Goal: Task Accomplishment & Management: Complete application form

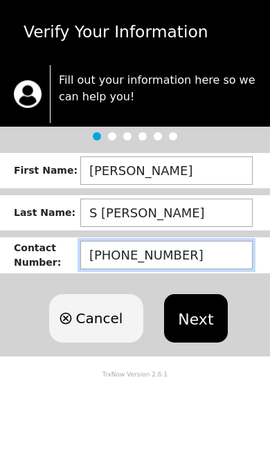
click at [192, 252] on input "[PHONE_NUMBER]" at bounding box center [166, 255] width 172 height 28
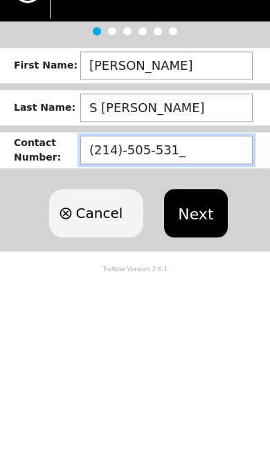
type input "[PHONE_NUMBER]"
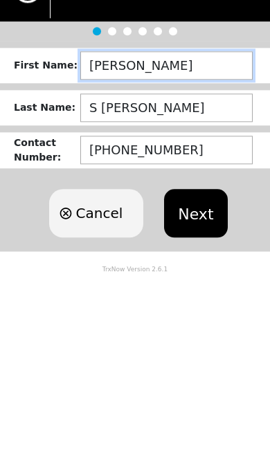
click at [121, 156] on input "[PERSON_NAME]" at bounding box center [166, 170] width 172 height 28
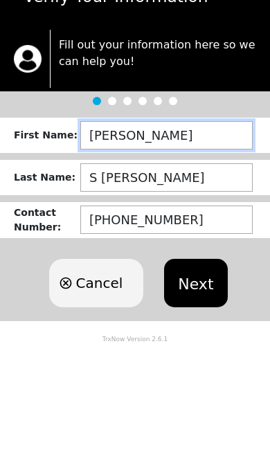
type input "J"
type input "[PERSON_NAME]"
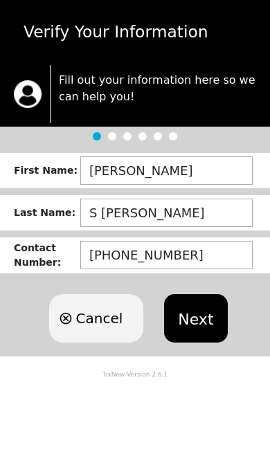
click at [194, 318] on button "Next" at bounding box center [195, 318] width 63 height 48
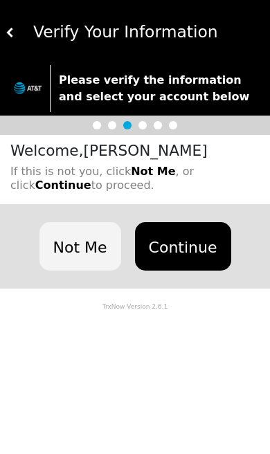
click at [95, 243] on button "Not Me" at bounding box center [80, 246] width 82 height 48
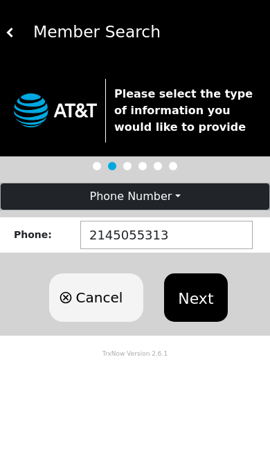
click at [203, 283] on button "Next" at bounding box center [195, 297] width 63 height 48
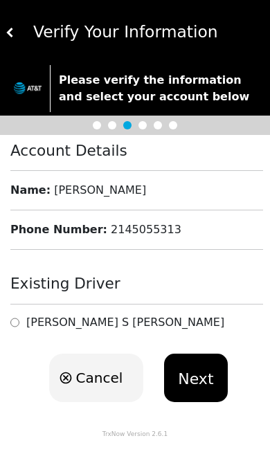
click at [133, 319] on div "[PERSON_NAME]" at bounding box center [136, 321] width 252 height 13
click at [128, 322] on div "[PERSON_NAME]" at bounding box center [136, 321] width 252 height 13
click at [19, 318] on input "radio" at bounding box center [14, 321] width 9 height 13
click at [194, 275] on h4 "Existing Driver" at bounding box center [136, 284] width 252 height 18
click at [72, 378] on icon "button" at bounding box center [66, 377] width 12 height 12
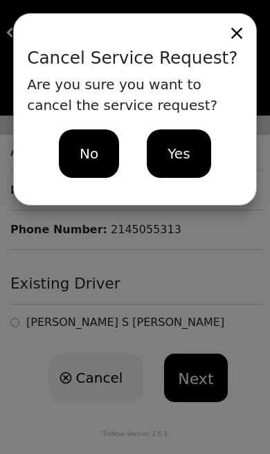
click at [216, 241] on div "Cancel Service Request? Are you sure you want to cancel the service request? No…" at bounding box center [135, 227] width 270 height 454
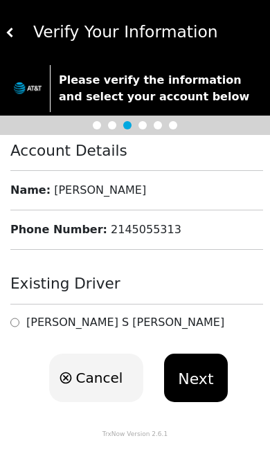
click at [205, 373] on button "Next" at bounding box center [195, 377] width 63 height 48
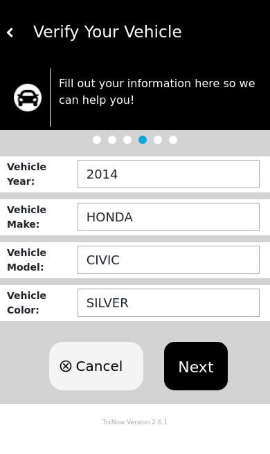
click at [199, 356] on button "Next" at bounding box center [195, 366] width 63 height 48
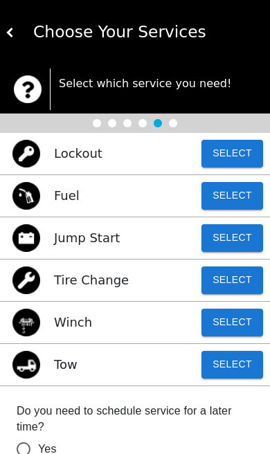
click at [236, 149] on button "Select" at bounding box center [232, 154] width 62 height 28
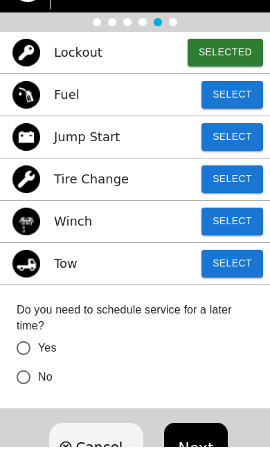
scroll to position [93, 0]
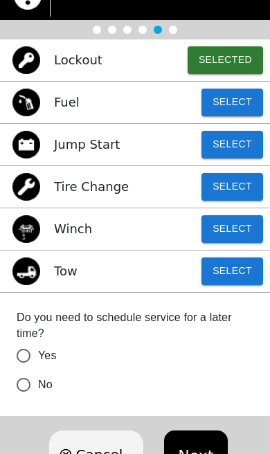
click at [26, 353] on input "Yes" at bounding box center [23, 355] width 29 height 29
radio input "false"
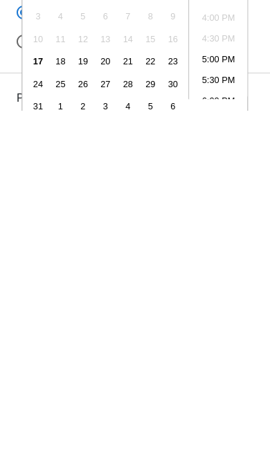
scroll to position [252, 0]
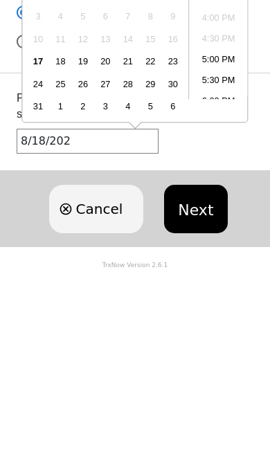
type input "8/18/2025"
click at [198, 369] on button "Next" at bounding box center [195, 393] width 63 height 48
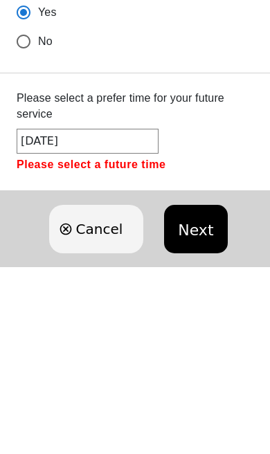
radio input "true"
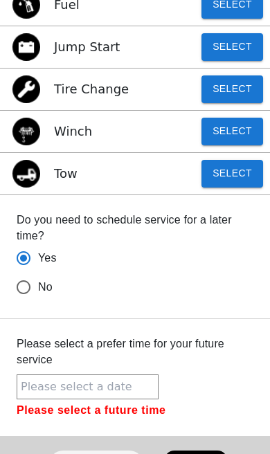
click at [46, 390] on input "text" at bounding box center [88, 386] width 142 height 25
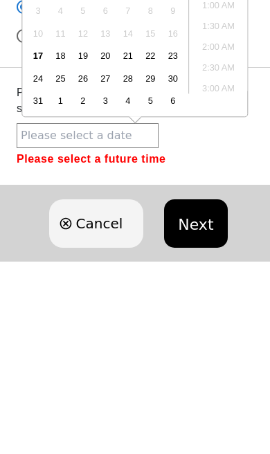
scroll to position [616, 0]
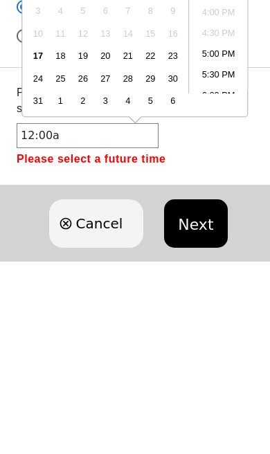
type input "12:00am"
click at [201, 383] on button "Next" at bounding box center [195, 407] width 63 height 48
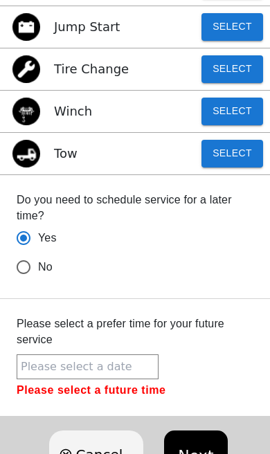
click at [86, 368] on input "text" at bounding box center [88, 366] width 142 height 25
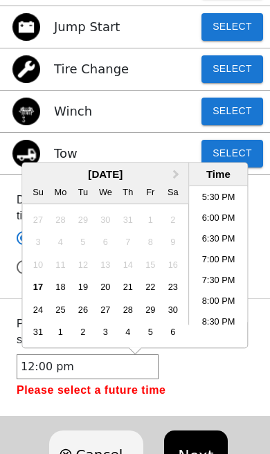
scroll to position [690, 0]
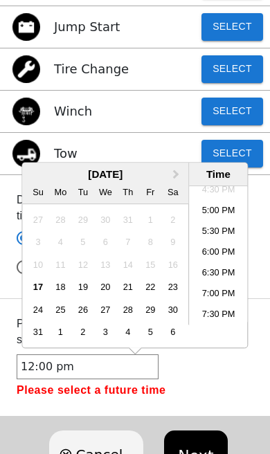
click at [68, 367] on input "12:00 pm" at bounding box center [88, 366] width 142 height 25
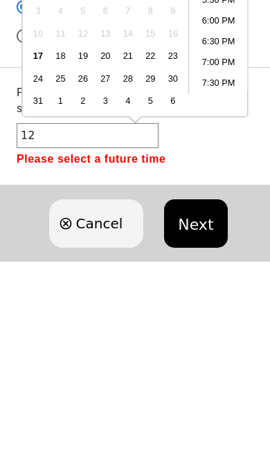
type input "1"
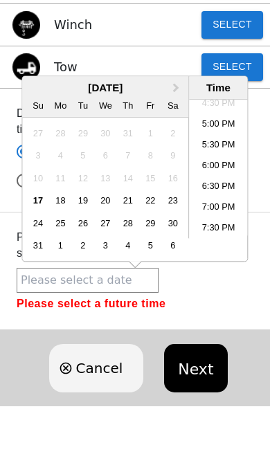
click at [228, 154] on li "5:00 PM" at bounding box center [218, 164] width 59 height 21
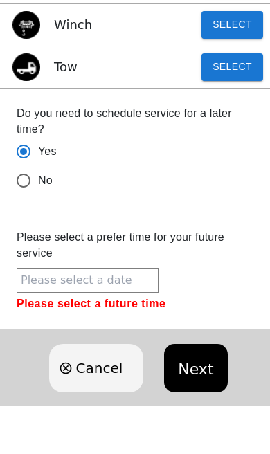
type input "August 17, 2025 5:00PM"
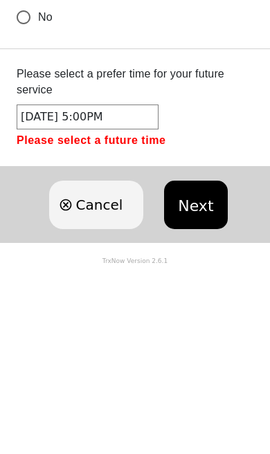
scroll to position [211, 0]
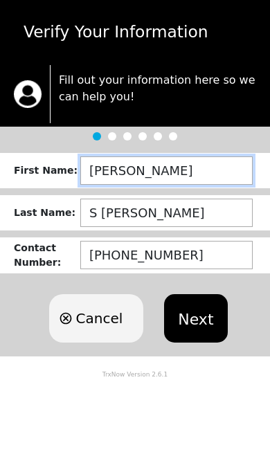
click at [132, 169] on input "[PERSON_NAME]" at bounding box center [166, 170] width 172 height 28
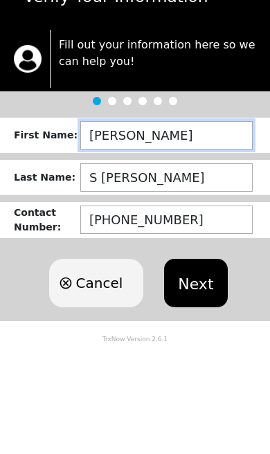
type input "J"
type input "[PERSON_NAME]"
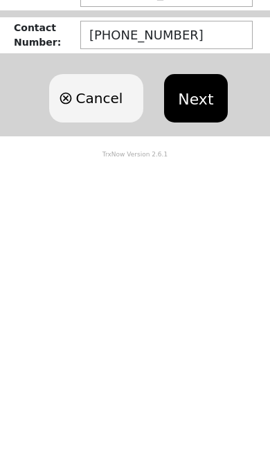
click at [198, 294] on button "Next" at bounding box center [195, 318] width 63 height 48
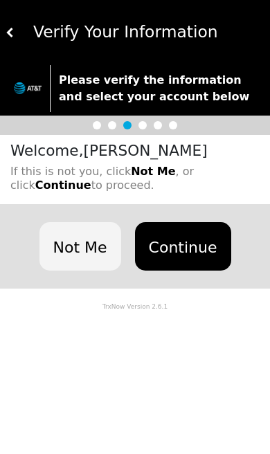
click at [82, 244] on button "Not Me" at bounding box center [80, 246] width 82 height 48
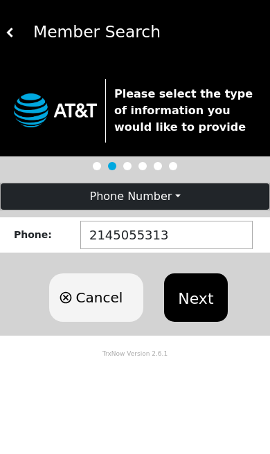
click at [196, 296] on button "Next" at bounding box center [195, 297] width 63 height 48
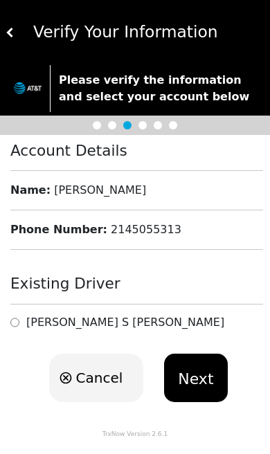
click at [98, 192] on div "Name : [PERSON_NAME]" at bounding box center [136, 190] width 252 height 17
click at [201, 370] on button "Next" at bounding box center [195, 377] width 63 height 48
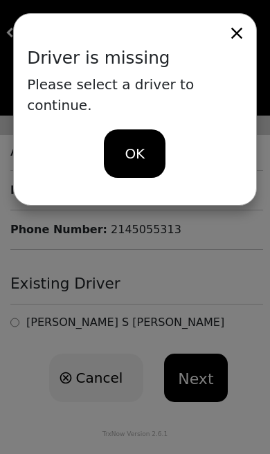
click at [225, 414] on div "Driver is missing Please select a driver to continue. OK" at bounding box center [135, 227] width 270 height 454
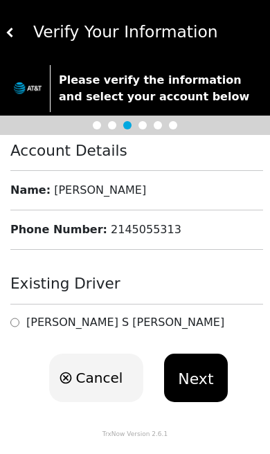
click at [147, 175] on div "Account Details Name : [PERSON_NAME] Phone Number : [PHONE_NUMBER]" at bounding box center [135, 201] width 270 height 133
click at [87, 180] on div "Account Details Name : [PERSON_NAME] Phone Number : [PHONE_NUMBER]" at bounding box center [135, 201] width 270 height 133
click at [145, 194] on div "Name : [PERSON_NAME]" at bounding box center [136, 190] width 252 height 17
click at [92, 371] on span "Cancel" at bounding box center [98, 377] width 47 height 21
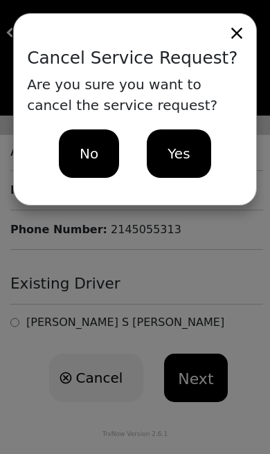
click at [82, 145] on span "No" at bounding box center [89, 153] width 19 height 21
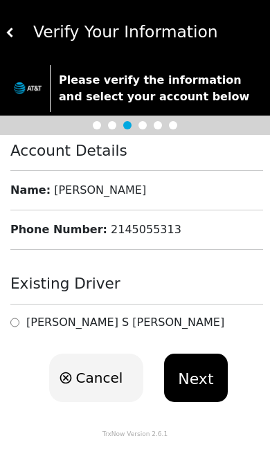
click at [29, 315] on h6 "[PERSON_NAME]" at bounding box center [125, 321] width 198 height 13
